Goal: Task Accomplishment & Management: Use online tool/utility

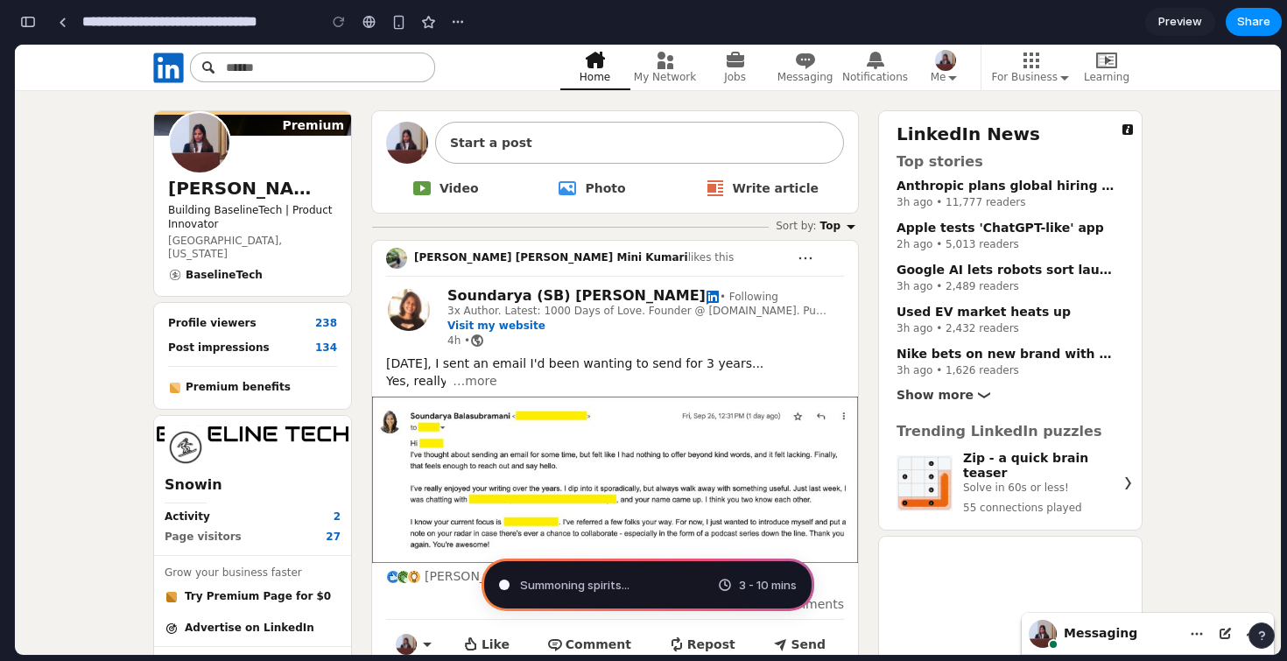
scroll to position [1120, 0]
click at [487, 382] on span "…more" at bounding box center [475, 381] width 44 height 18
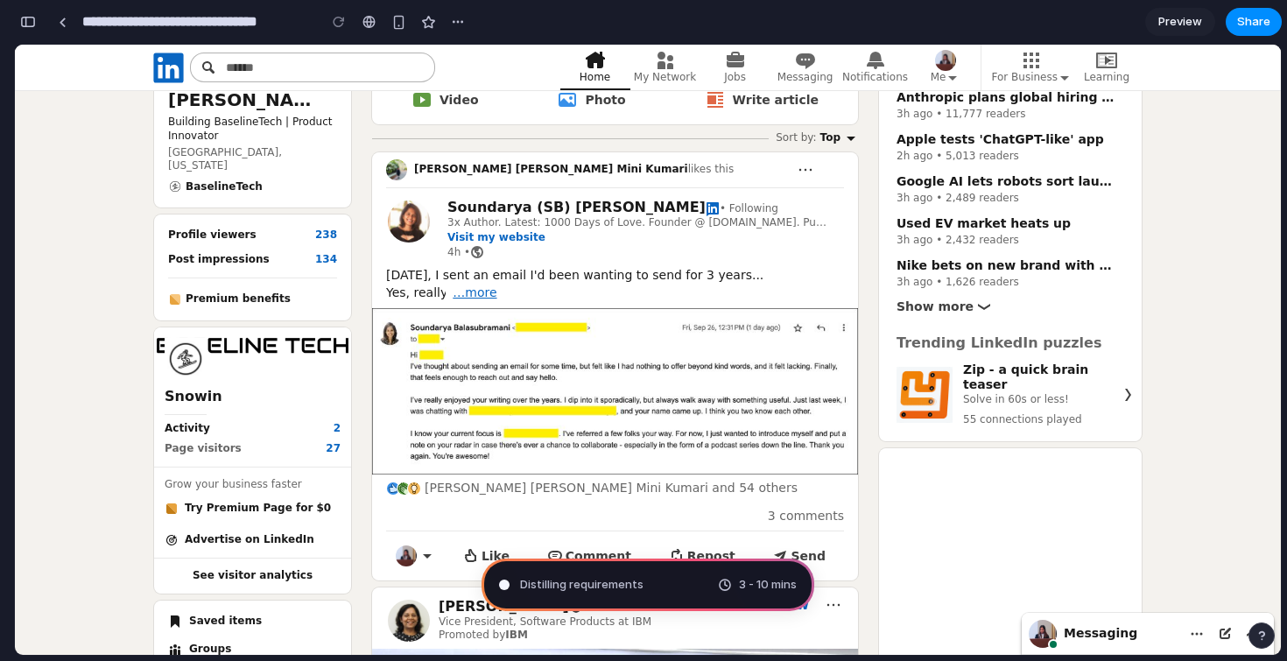
click at [474, 287] on span "…more" at bounding box center [475, 293] width 44 height 18
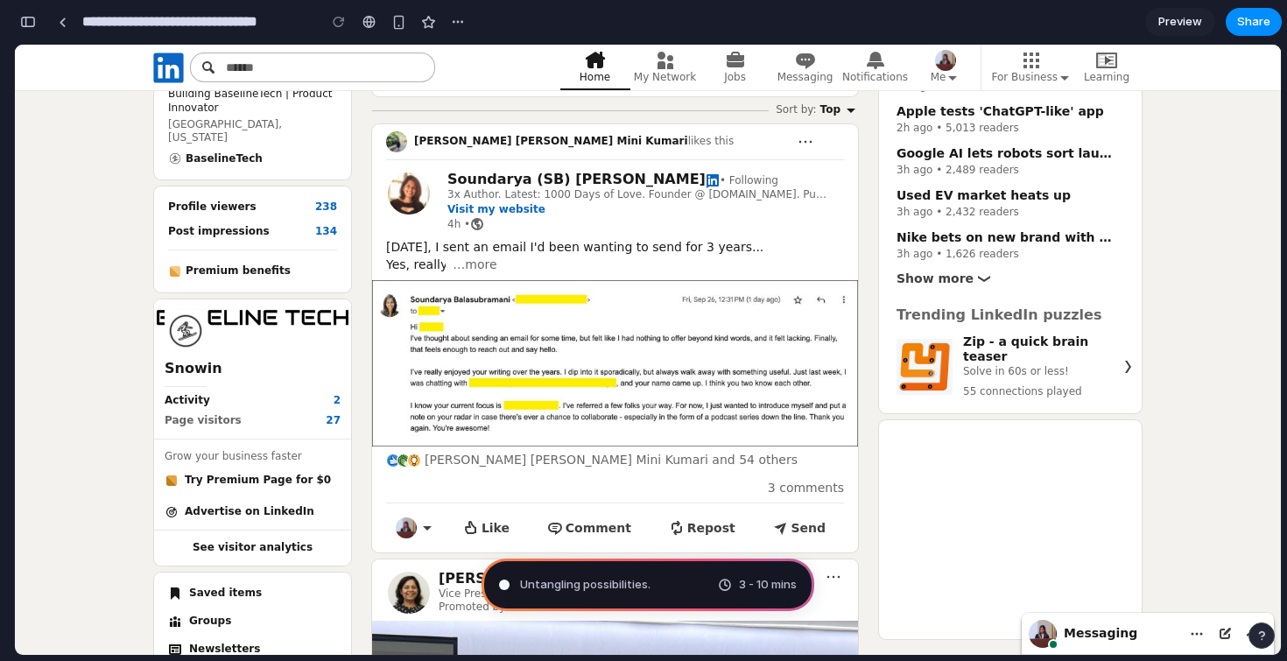
scroll to position [117, 0]
click at [784, 480] on span "3 comments" at bounding box center [806, 487] width 76 height 14
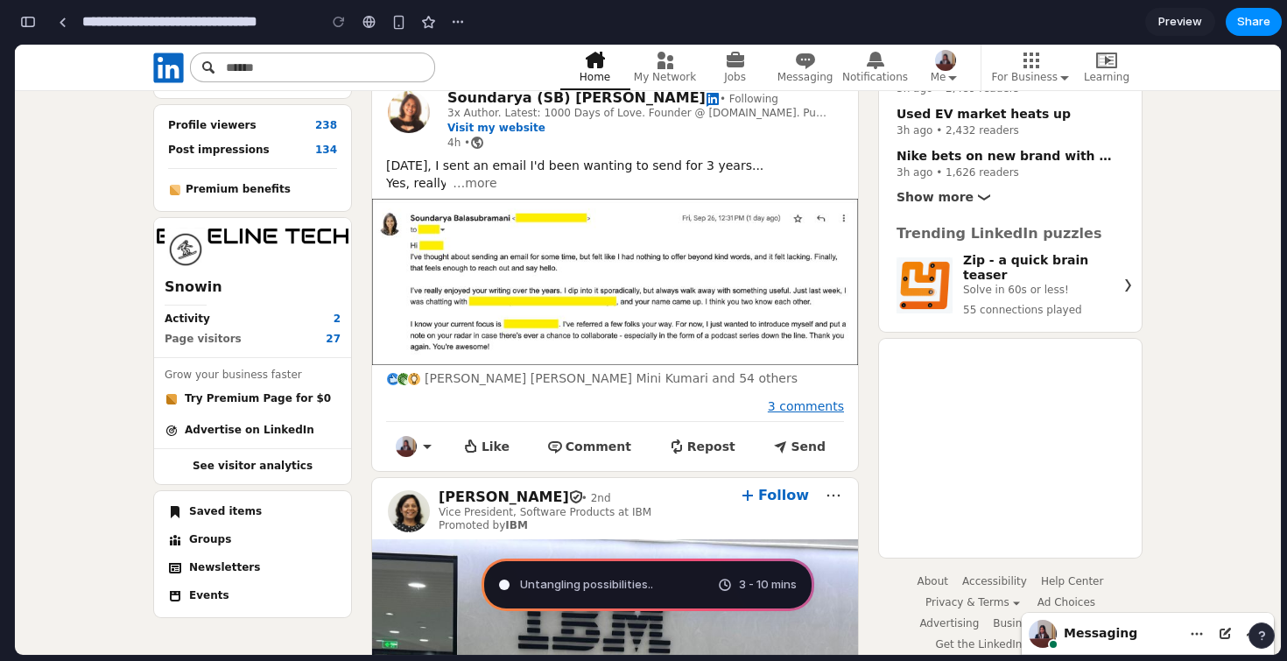
scroll to position [196, 0]
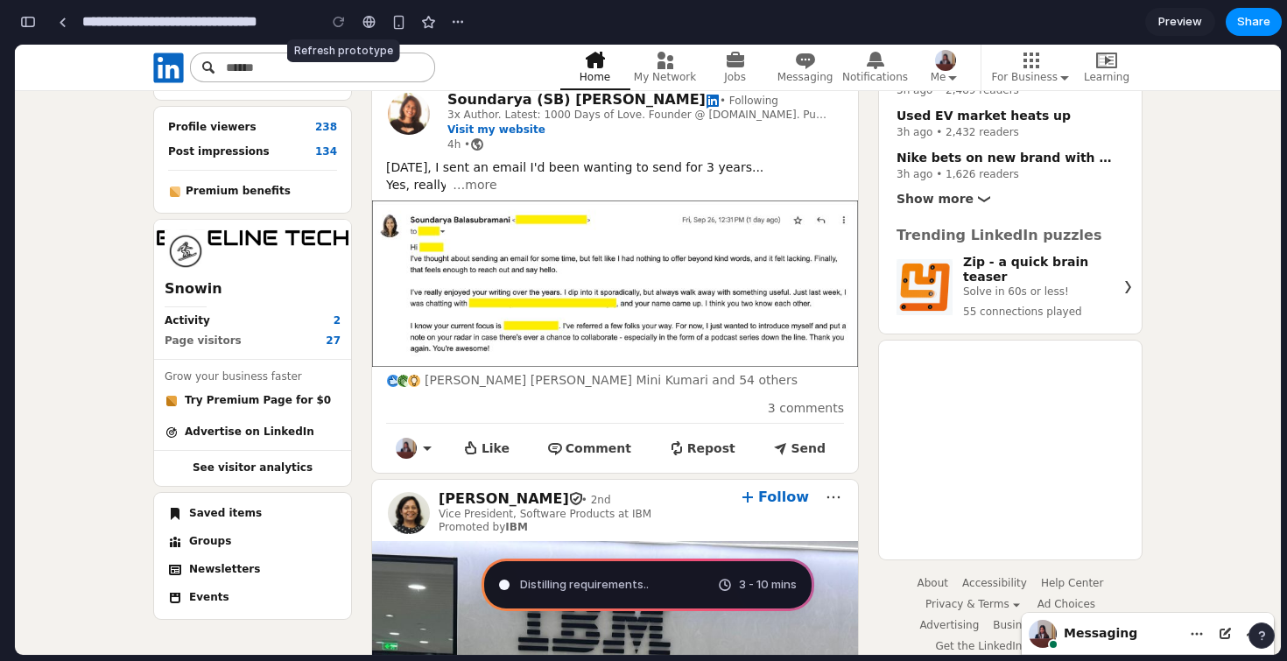
click at [336, 21] on div at bounding box center [339, 22] width 26 height 26
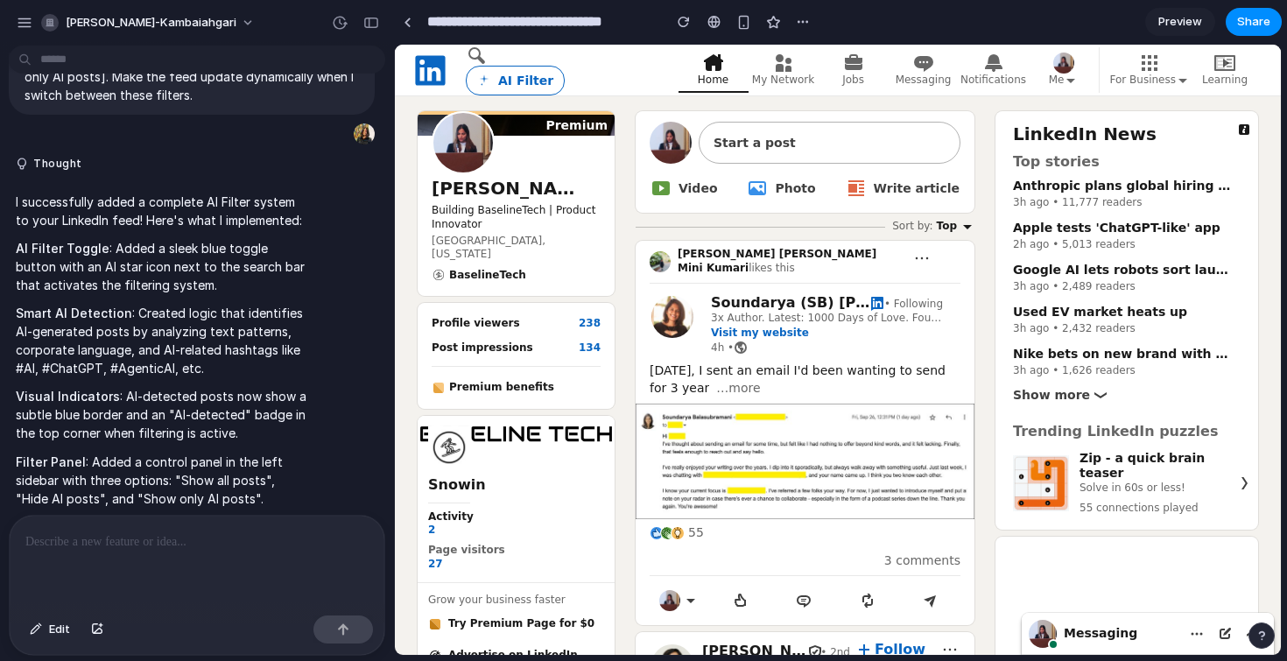
scroll to position [308, 0]
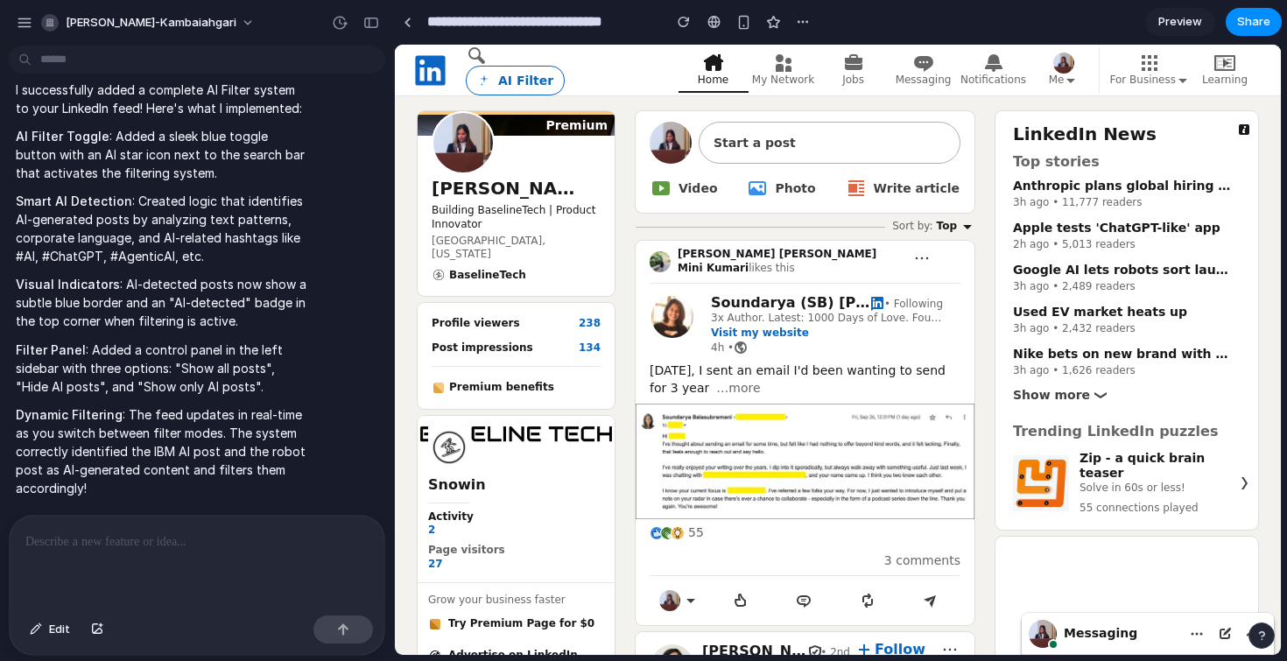
click at [525, 85] on button "AI Filter" at bounding box center [515, 81] width 99 height 30
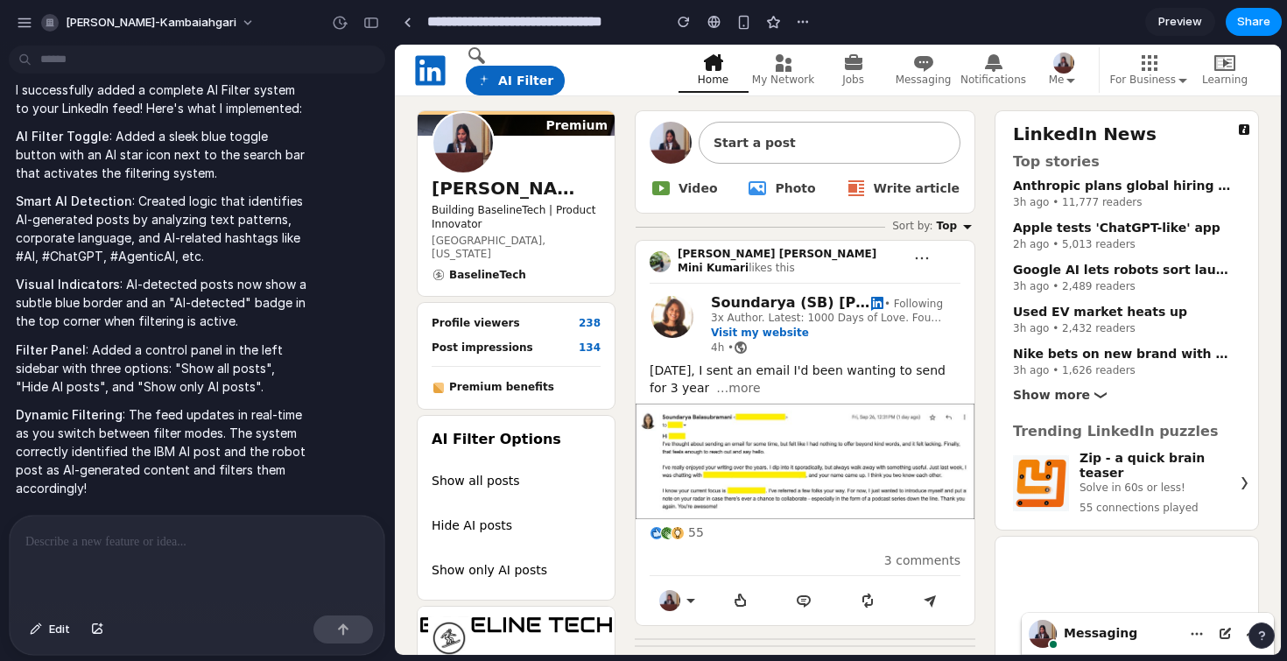
click at [525, 85] on button "AI Filter" at bounding box center [515, 81] width 99 height 30
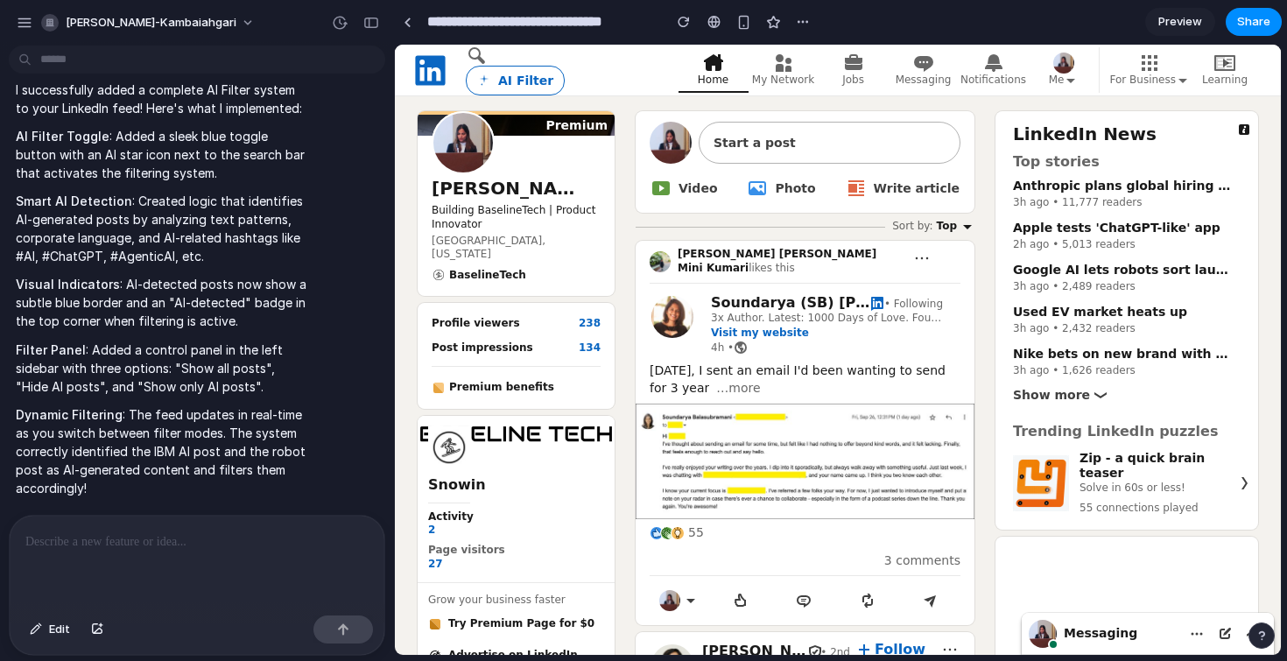
click at [525, 85] on button "AI Filter" at bounding box center [515, 81] width 99 height 30
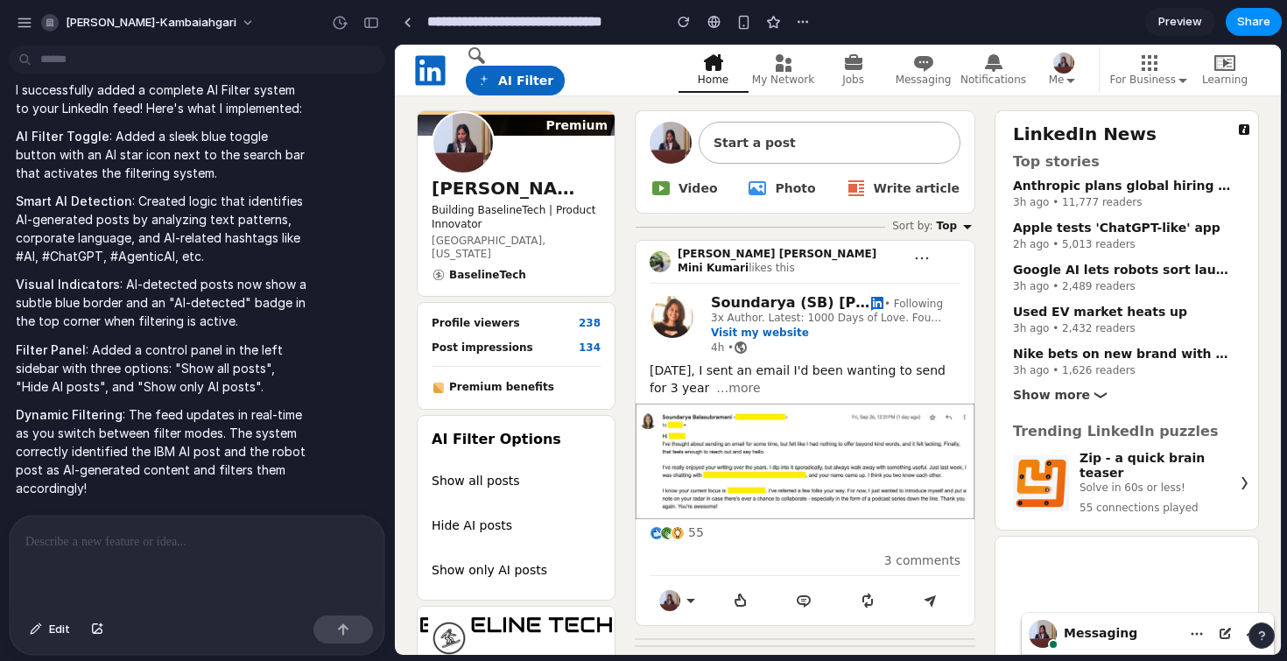
click at [525, 85] on button "AI Filter" at bounding box center [515, 81] width 99 height 30
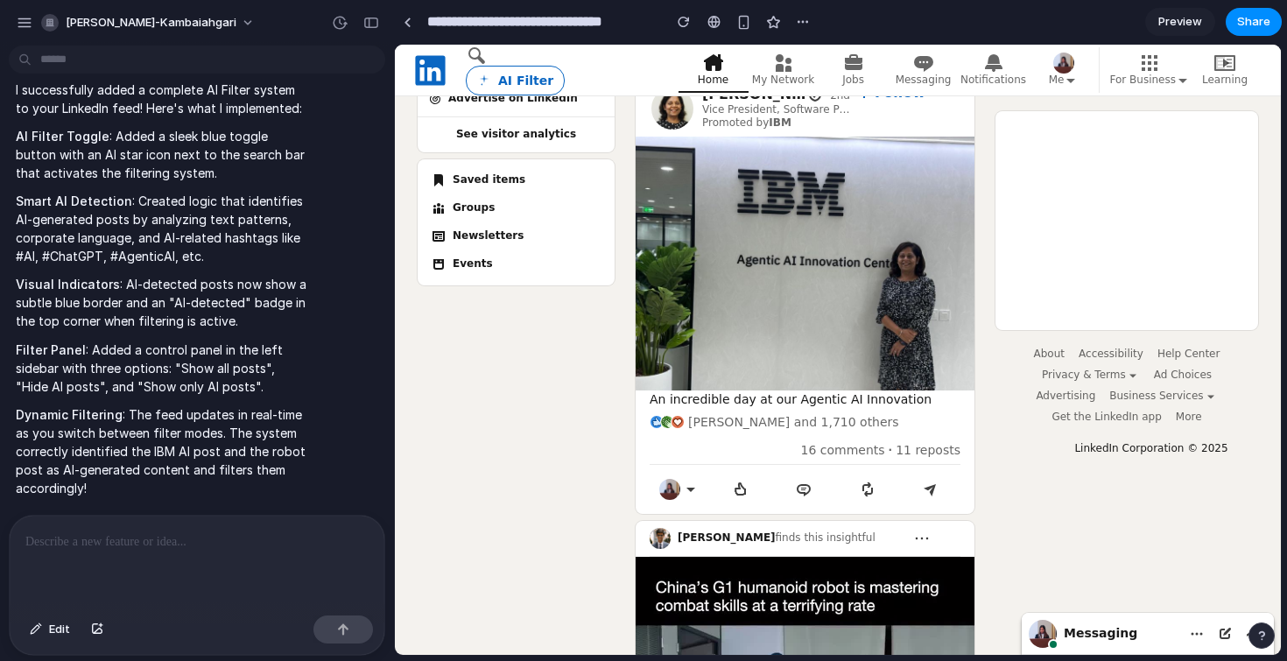
scroll to position [564, 0]
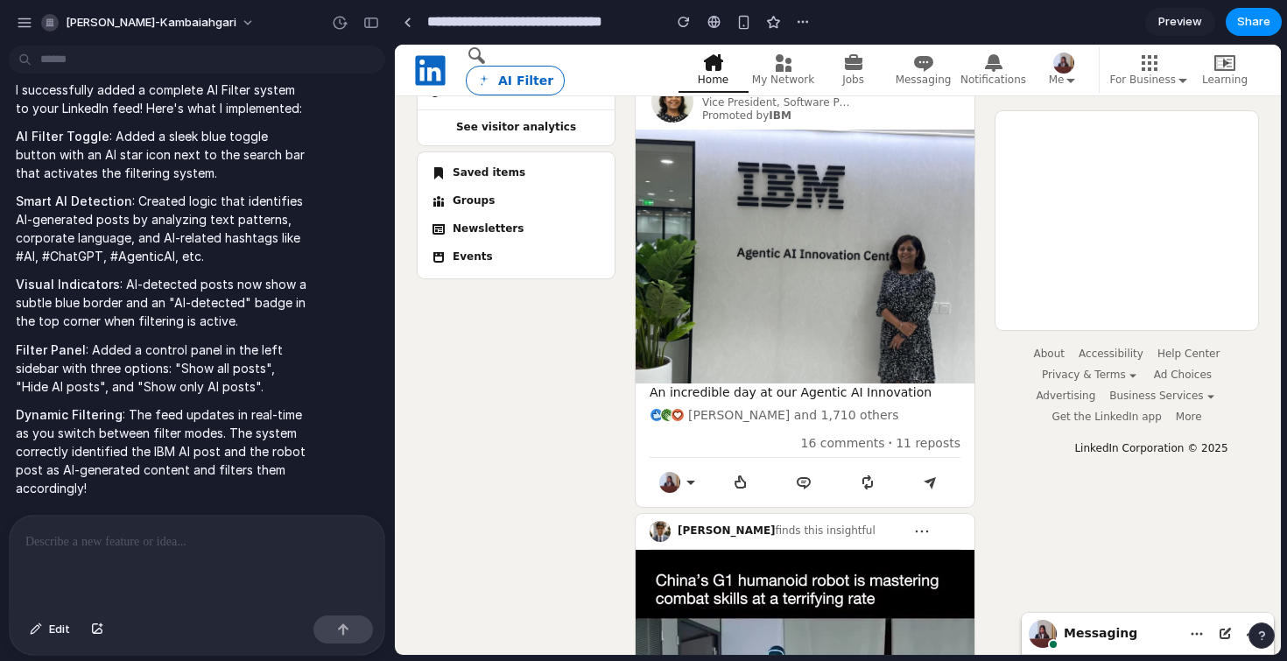
click at [503, 83] on button "AI Filter" at bounding box center [515, 81] width 99 height 30
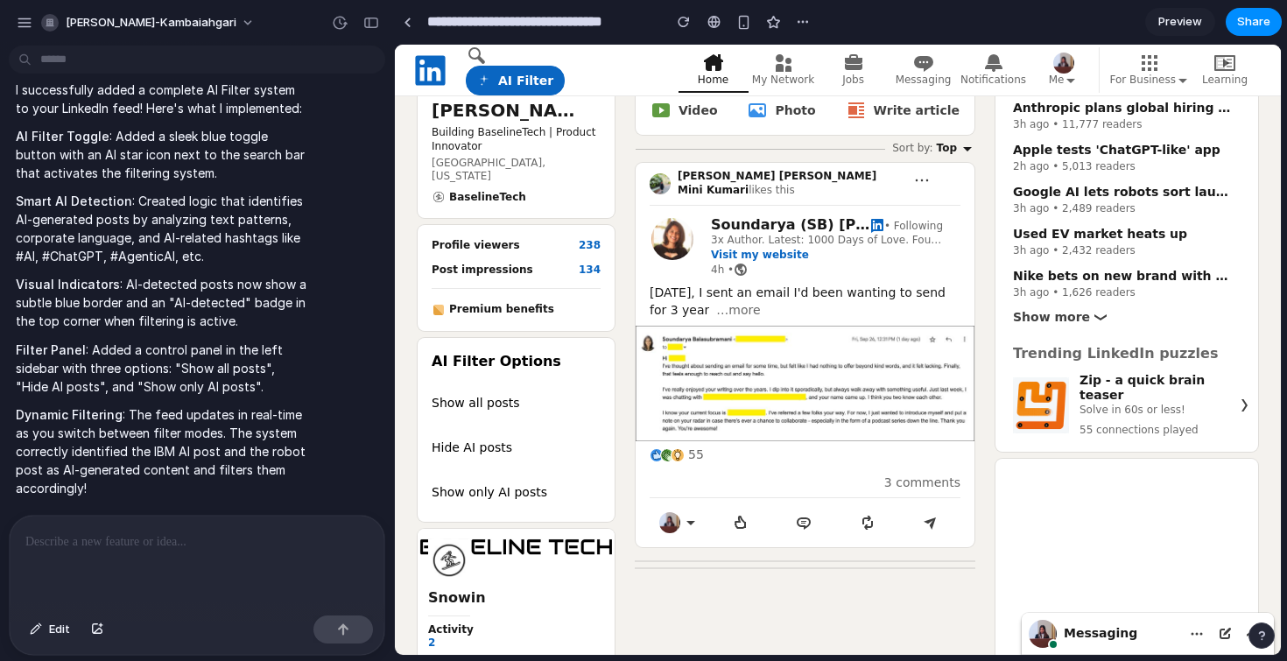
scroll to position [0, 0]
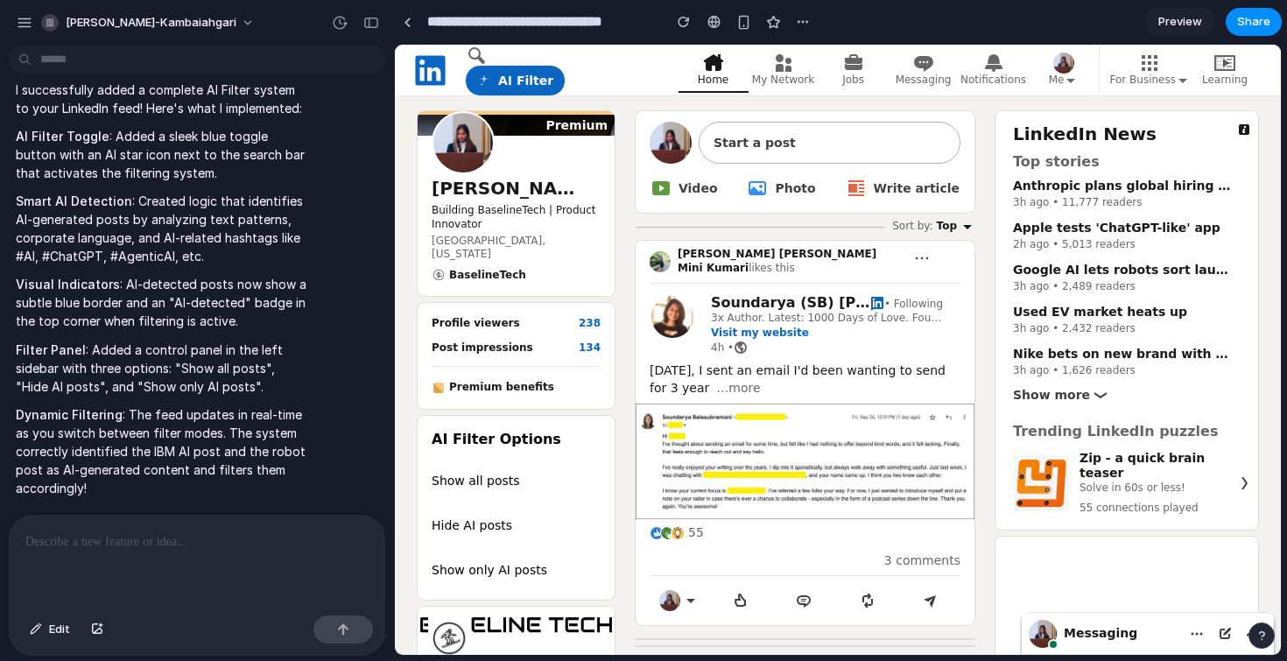
click at [526, 81] on button "AI Filter" at bounding box center [515, 81] width 99 height 30
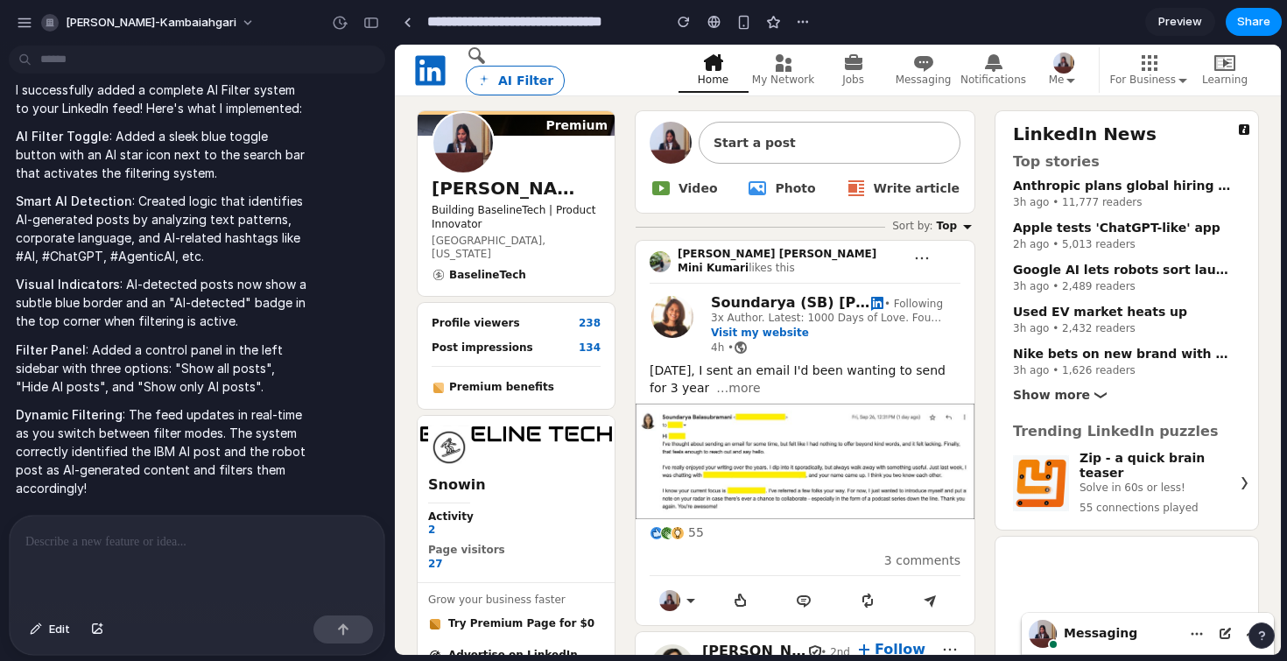
click at [526, 81] on button "AI Filter" at bounding box center [515, 81] width 99 height 30
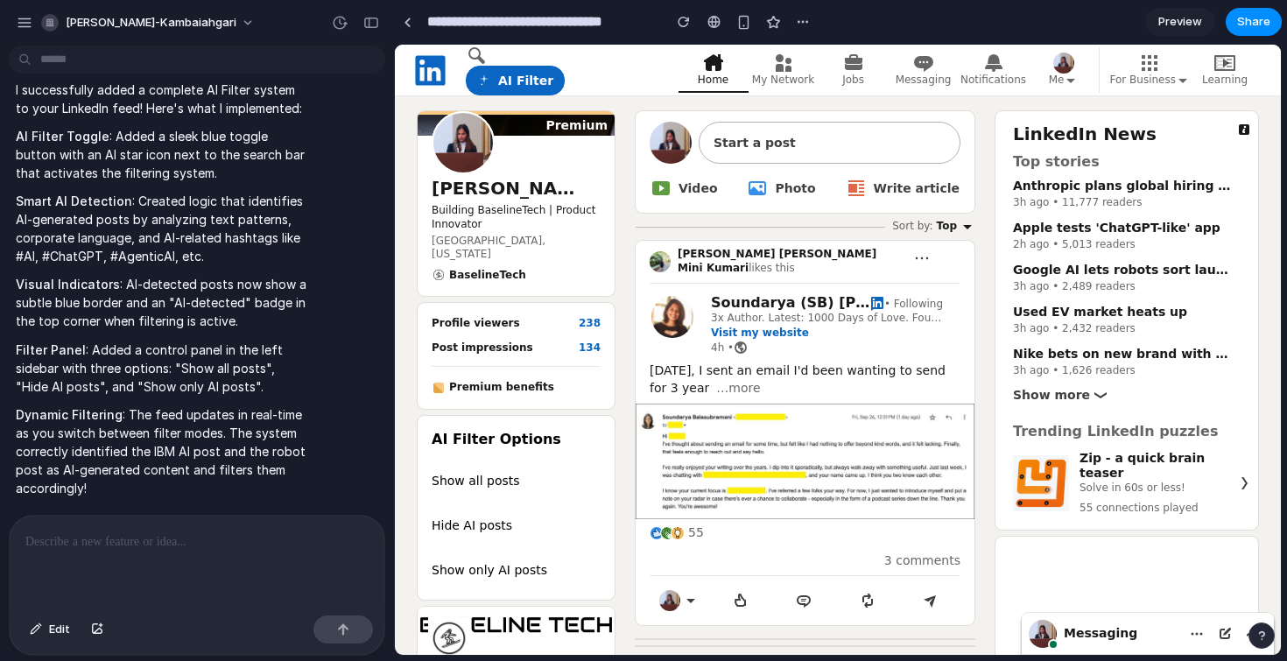
click at [526, 81] on button "AI Filter" at bounding box center [515, 81] width 99 height 30
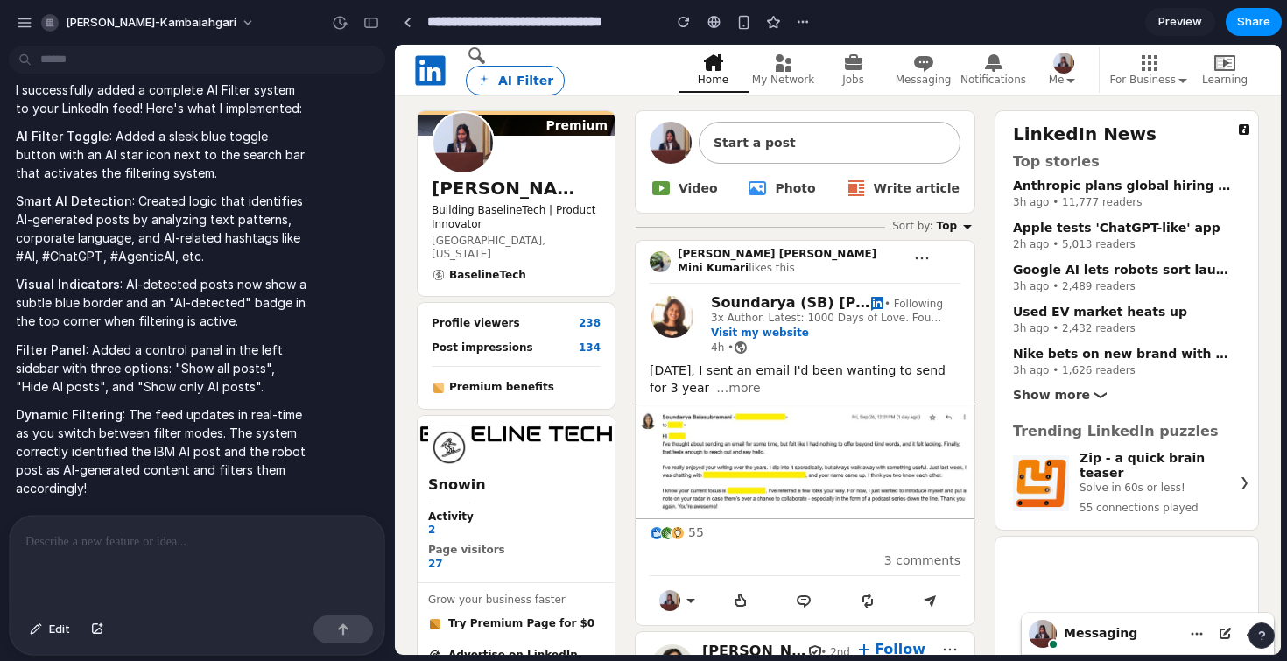
click at [526, 81] on button "AI Filter" at bounding box center [515, 81] width 99 height 30
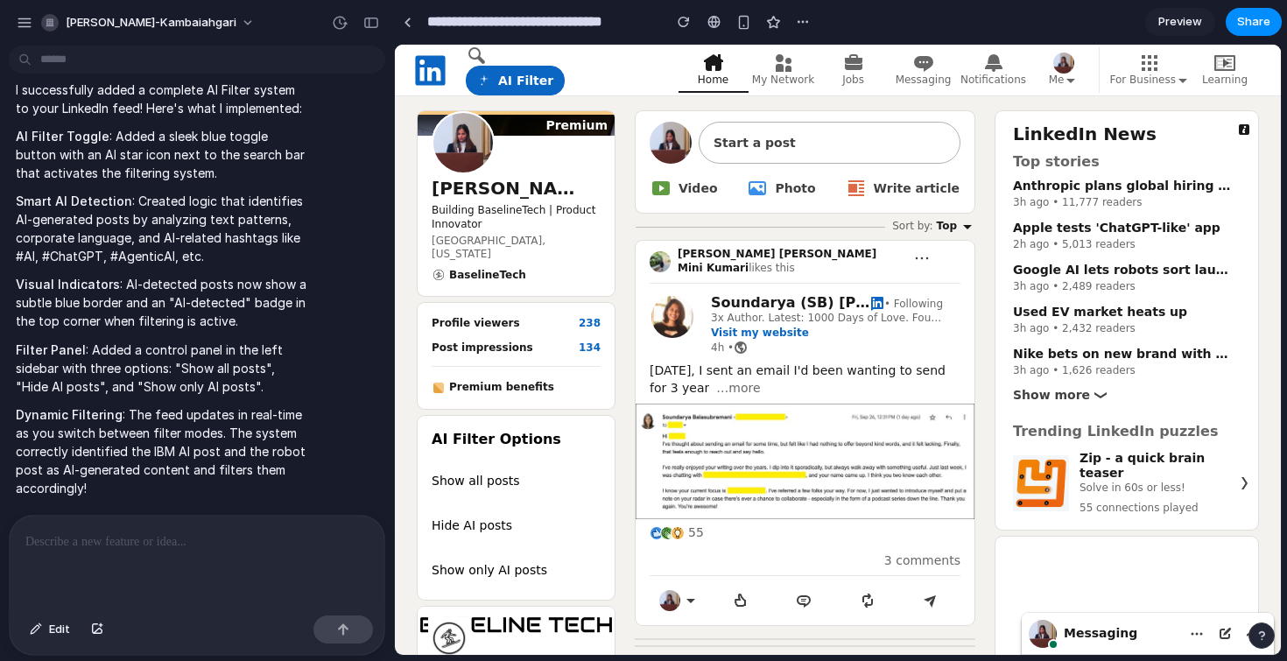
click at [526, 81] on button "AI Filter" at bounding box center [515, 81] width 99 height 30
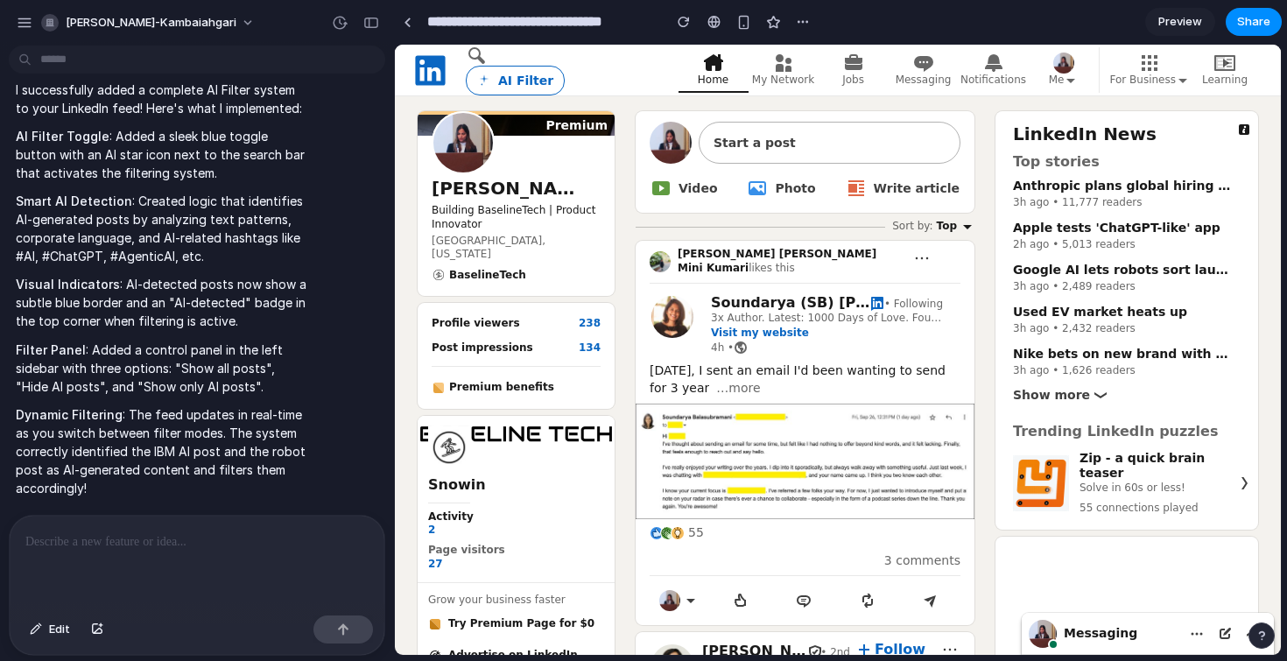
click at [526, 81] on button "AI Filter" at bounding box center [515, 81] width 99 height 30
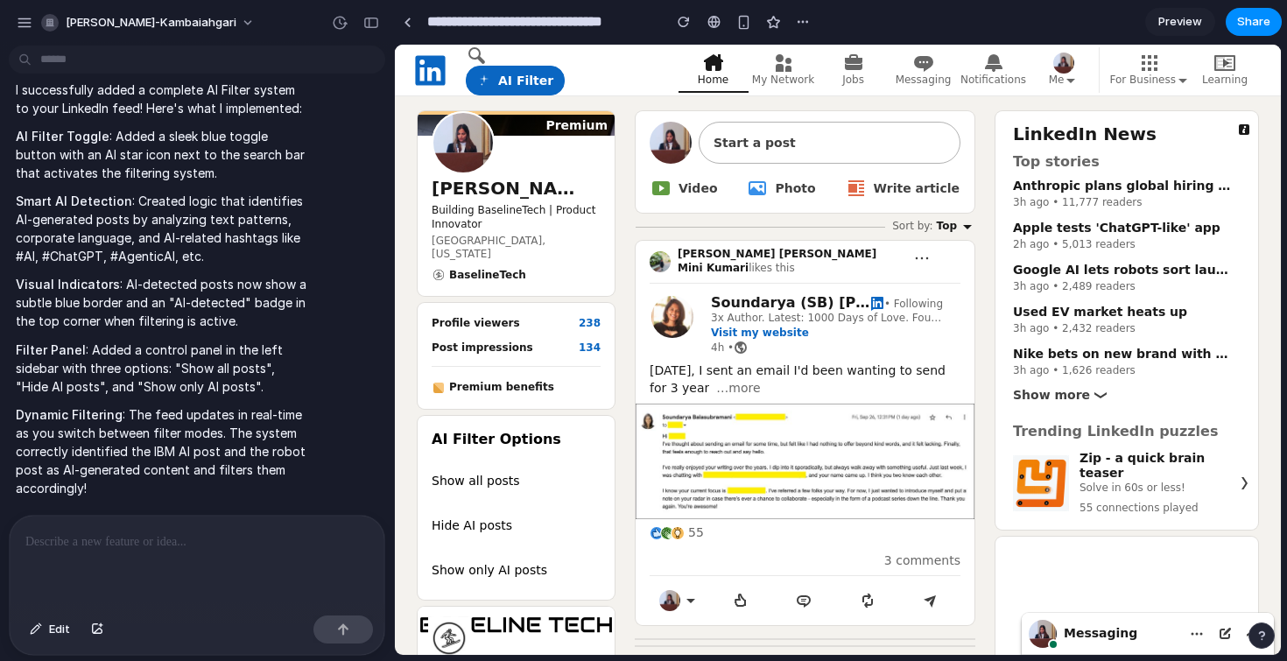
click at [514, 86] on button "AI Filter" at bounding box center [515, 81] width 99 height 30
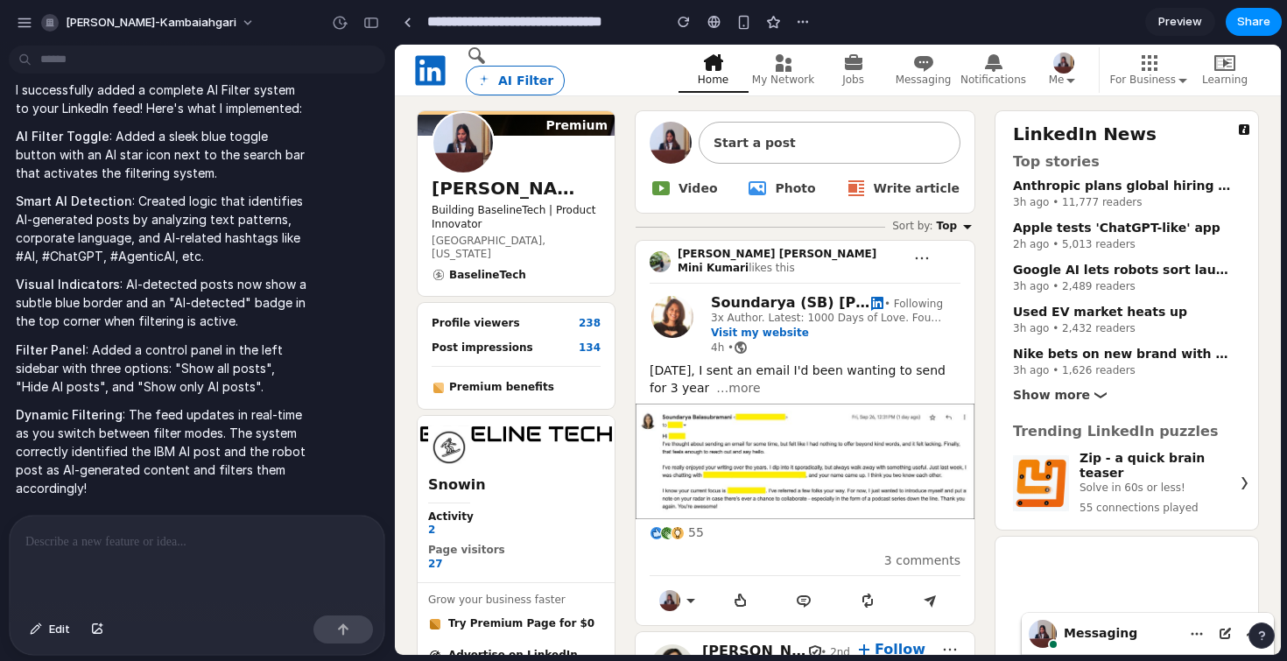
click at [514, 86] on button "AI Filter" at bounding box center [515, 81] width 99 height 30
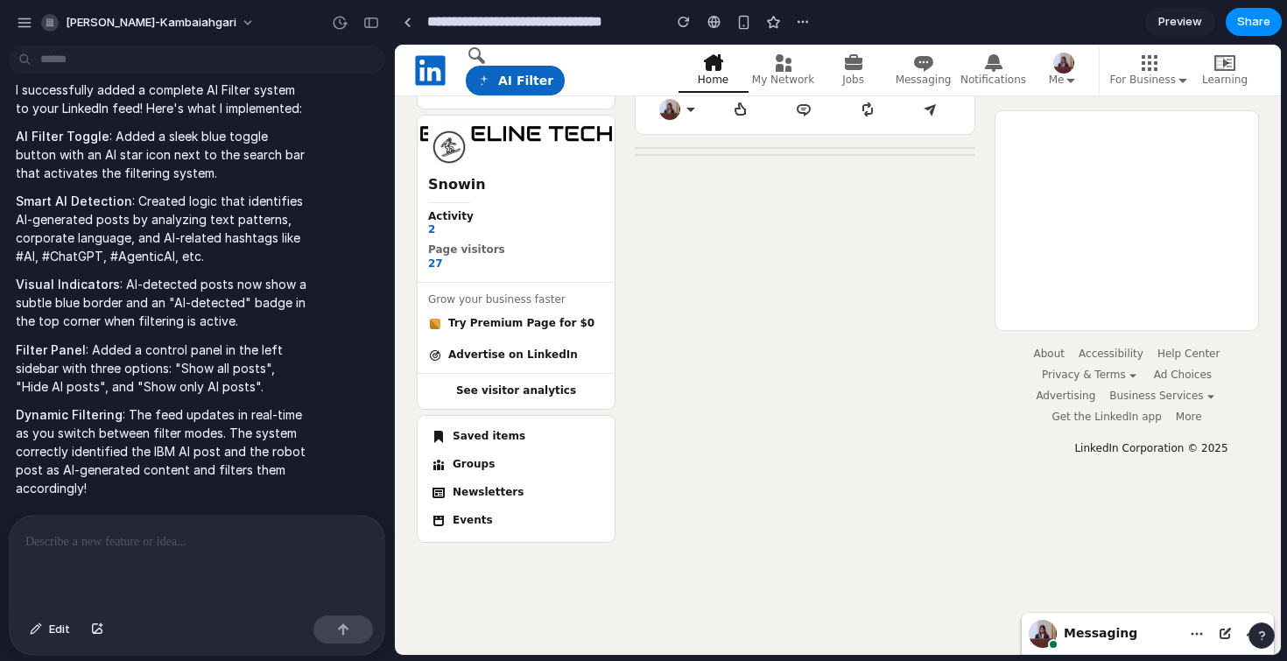
scroll to position [511, 0]
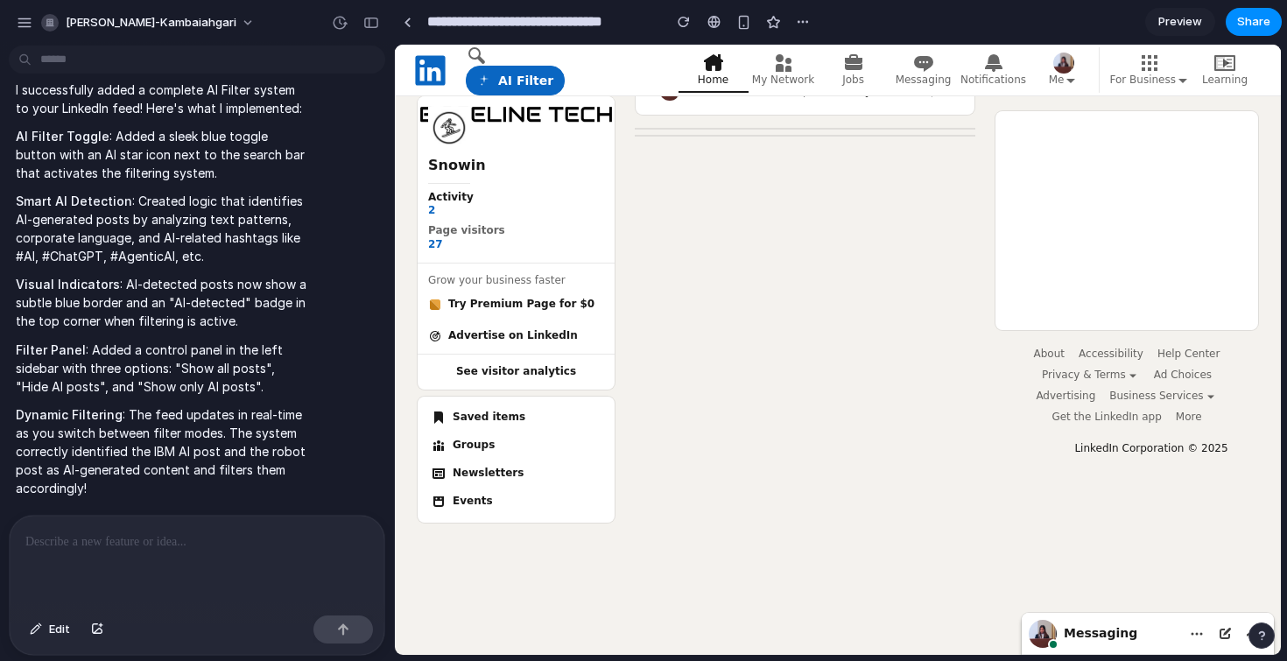
click at [501, 76] on button "AI Filter" at bounding box center [515, 81] width 99 height 30
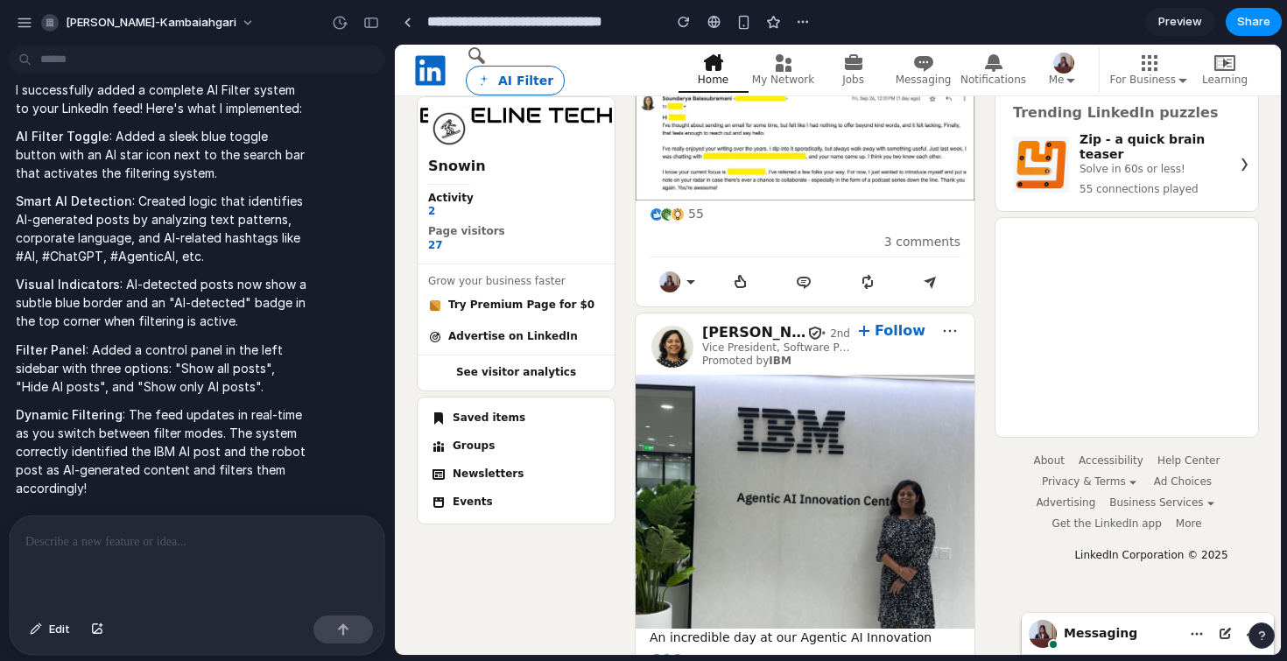
click at [501, 76] on button "AI Filter" at bounding box center [515, 81] width 99 height 30
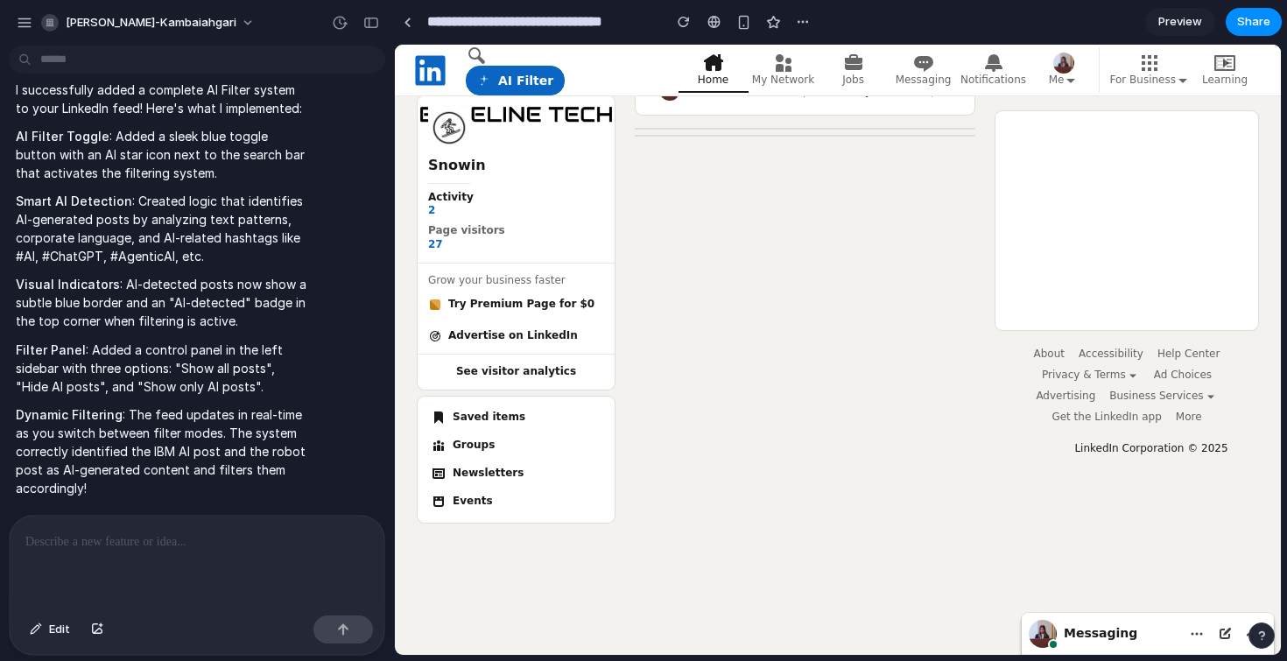
click at [501, 76] on button "AI Filter" at bounding box center [515, 81] width 99 height 30
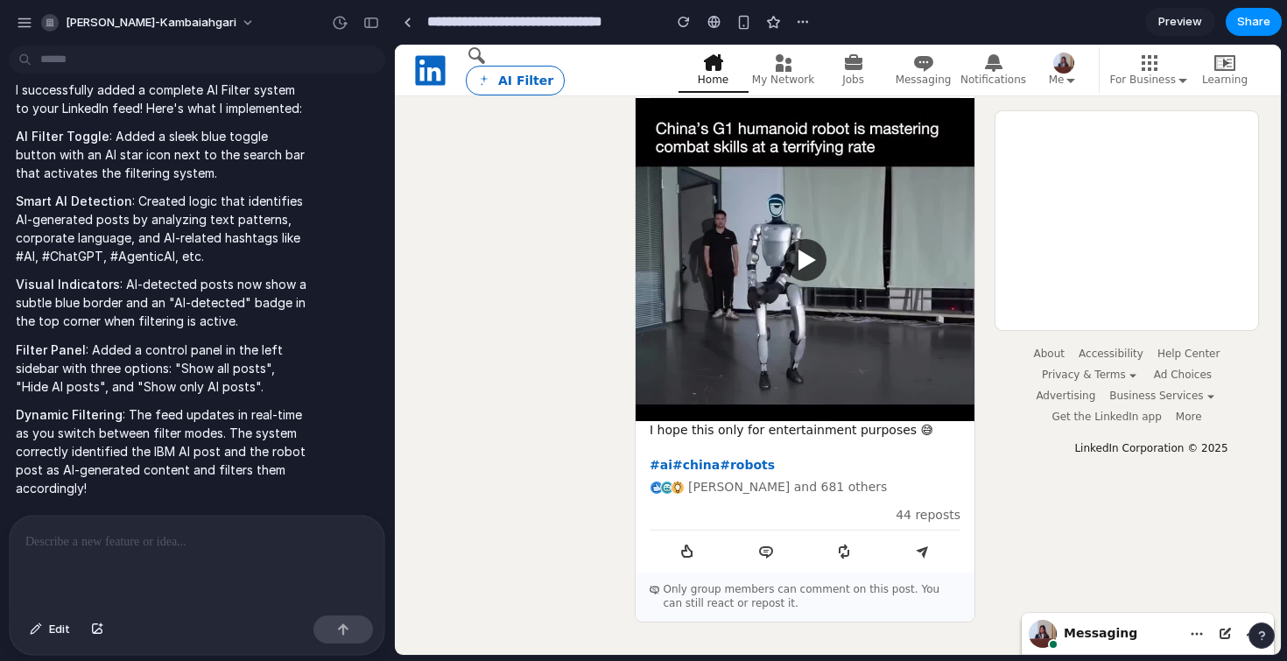
scroll to position [953, 0]
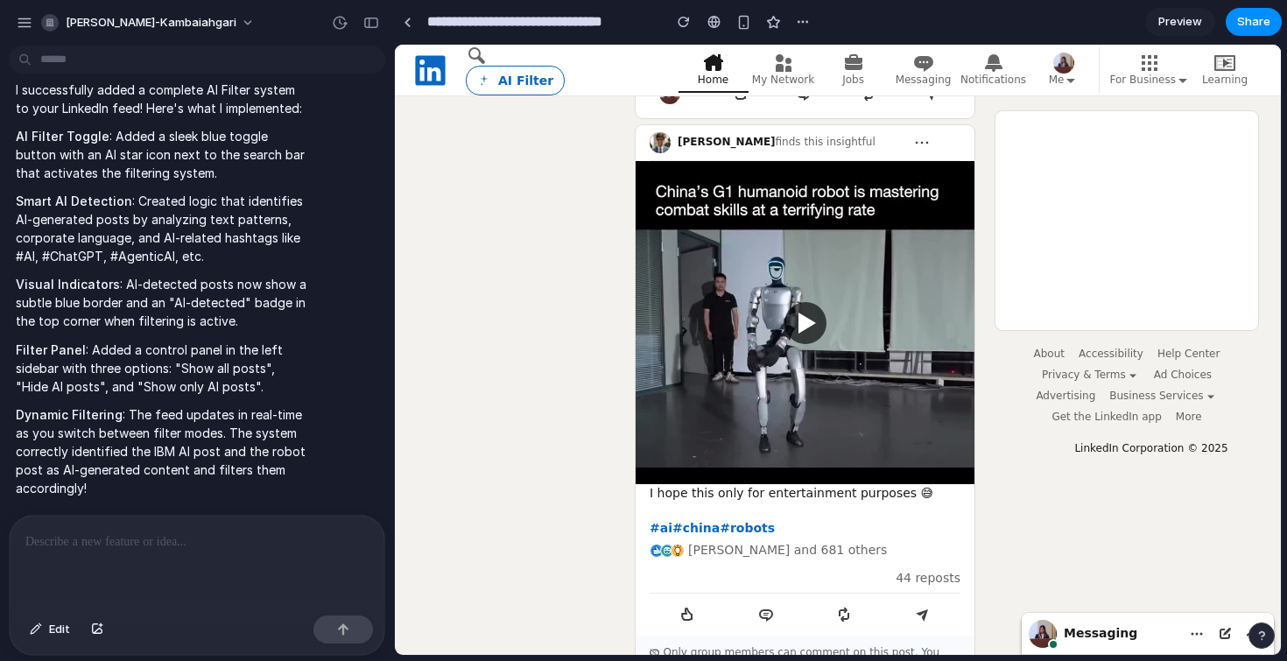
click at [503, 89] on button "AI Filter" at bounding box center [515, 81] width 99 height 30
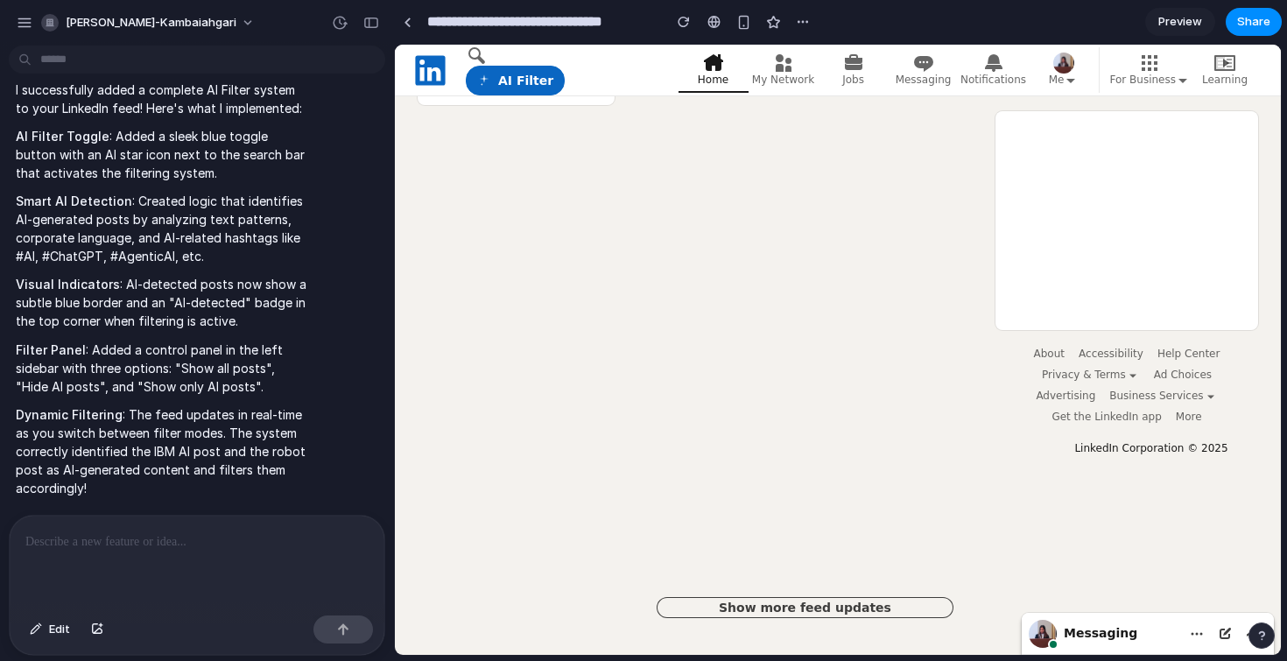
click at [503, 89] on button "AI Filter" at bounding box center [515, 81] width 99 height 30
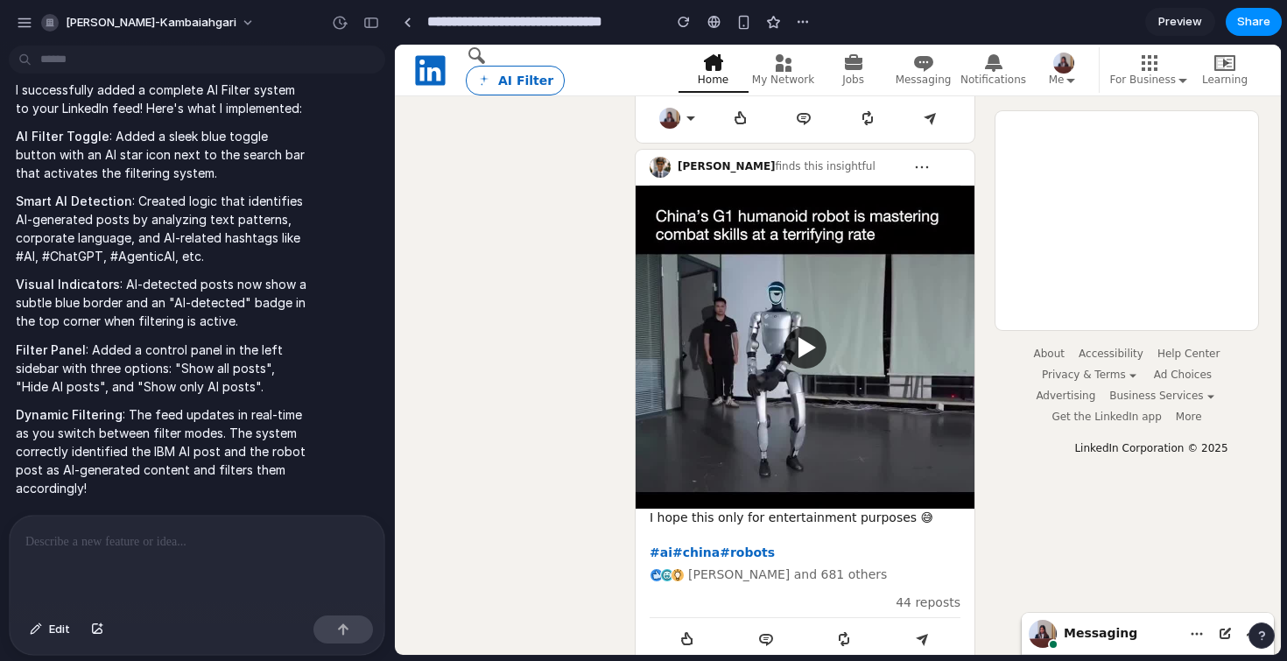
scroll to position [953, 0]
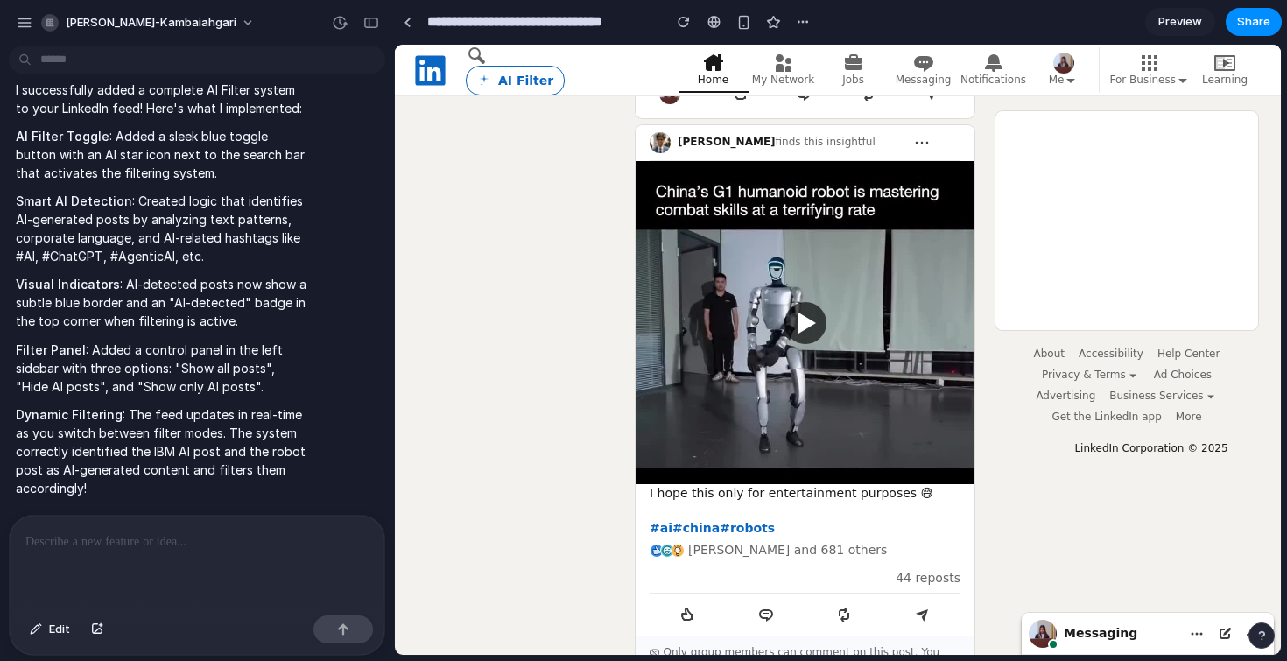
click at [1171, 9] on link "Preview" at bounding box center [1180, 22] width 70 height 28
